Goal: Check status

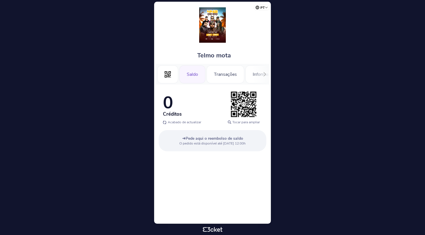
click at [194, 80] on div "Saldo" at bounding box center [192, 74] width 26 height 18
click at [222, 75] on div "Transações" at bounding box center [225, 74] width 38 height 18
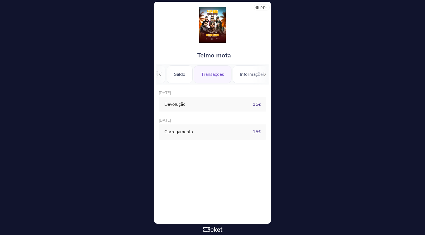
click at [232, 103] on div "Devolução" at bounding box center [202, 104] width 77 height 6
